Goal: Navigation & Orientation: Understand site structure

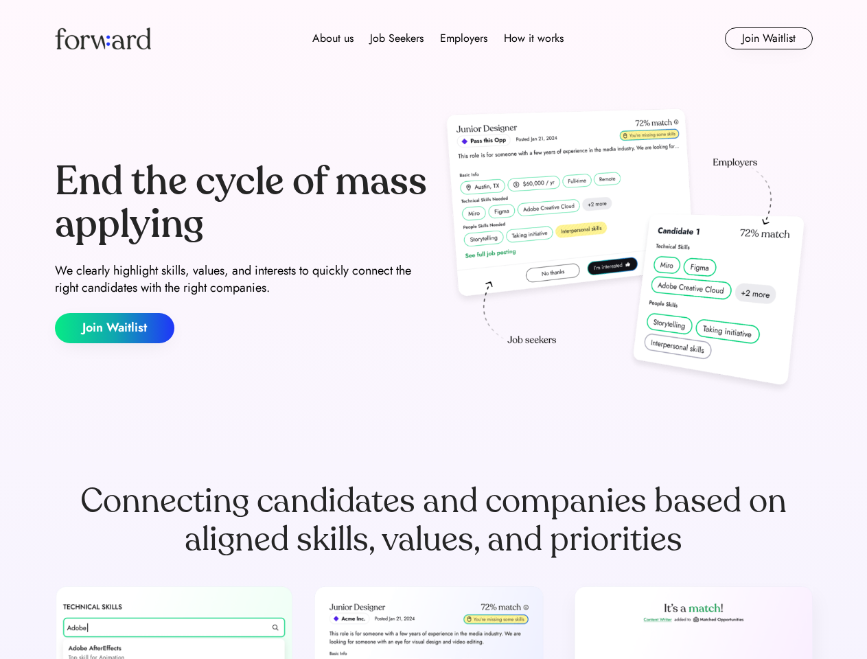
click at [433, 330] on div "End the cycle of mass applying We clearly highlight skills, values, and interes…" at bounding box center [434, 251] width 758 height 295
click at [434, 38] on div "About us Job Seekers Employers How it works" at bounding box center [438, 38] width 541 height 16
click at [103, 38] on img at bounding box center [103, 38] width 96 height 22
click at [438, 38] on div "About us Job Seekers Employers How it works" at bounding box center [438, 38] width 541 height 16
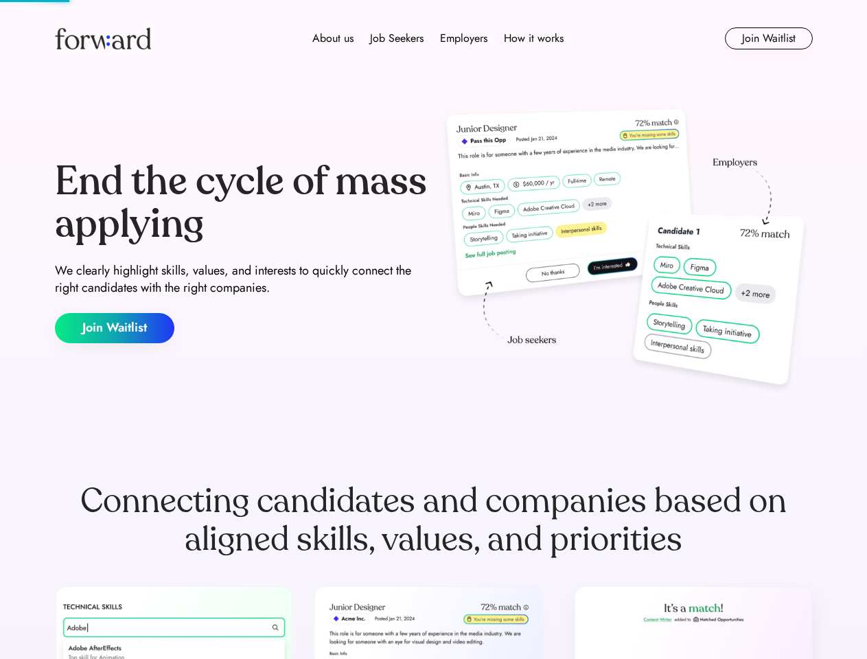
click at [333, 38] on div "About us" at bounding box center [332, 38] width 41 height 16
click at [397, 38] on div "Job Seekers" at bounding box center [397, 38] width 54 height 16
click at [464, 38] on div "Employers" at bounding box center [463, 38] width 47 height 16
click at [533, 38] on div "How it works" at bounding box center [534, 38] width 60 height 16
click at [768, 38] on button "Join Waitlist" at bounding box center [769, 38] width 88 height 22
